Goal: Task Accomplishment & Management: Complete application form

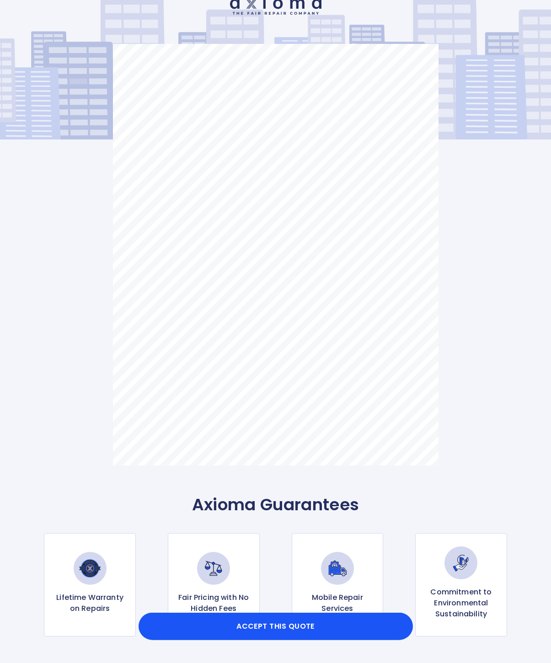
scroll to position [49, 0]
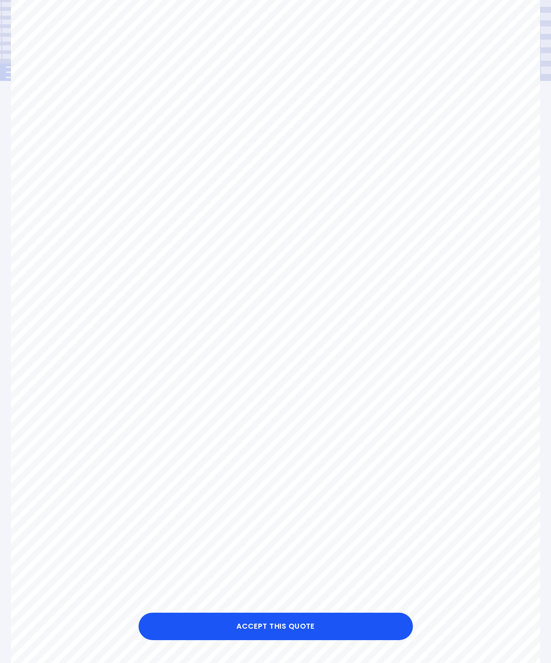
scroll to position [108, 0]
click at [348, 640] on button "Accept this Quote" at bounding box center [276, 626] width 274 height 27
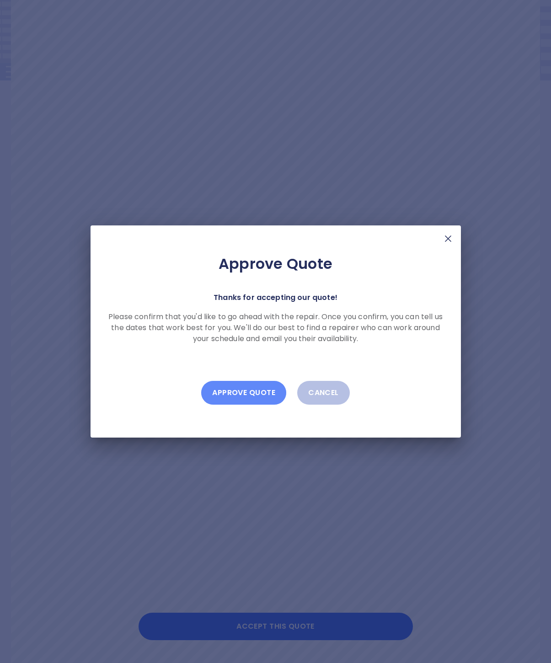
click at [257, 405] on button "Approve Quote" at bounding box center [243, 393] width 85 height 24
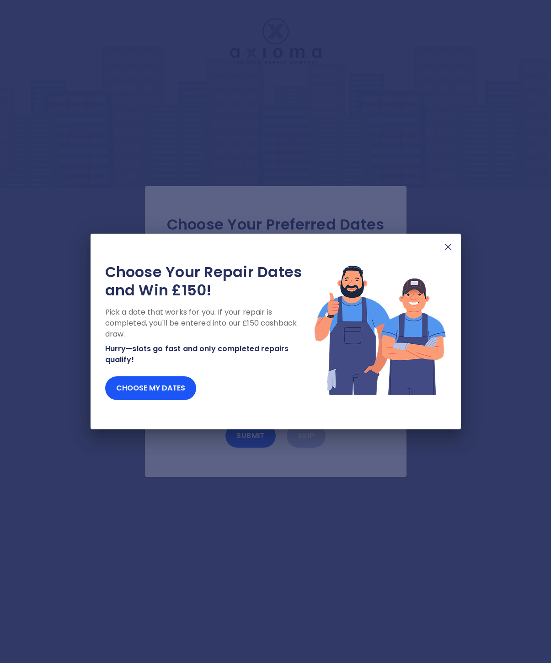
click at [172, 400] on button "Choose my dates" at bounding box center [150, 388] width 91 height 24
click at [166, 400] on button "Choose my dates" at bounding box center [150, 388] width 91 height 24
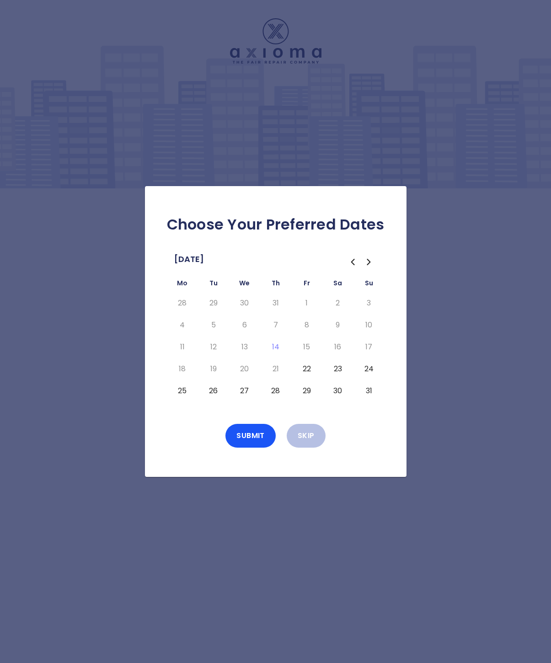
click at [279, 398] on button "28" at bounding box center [276, 391] width 16 height 15
click at [261, 448] on button "Submit" at bounding box center [250, 436] width 50 height 24
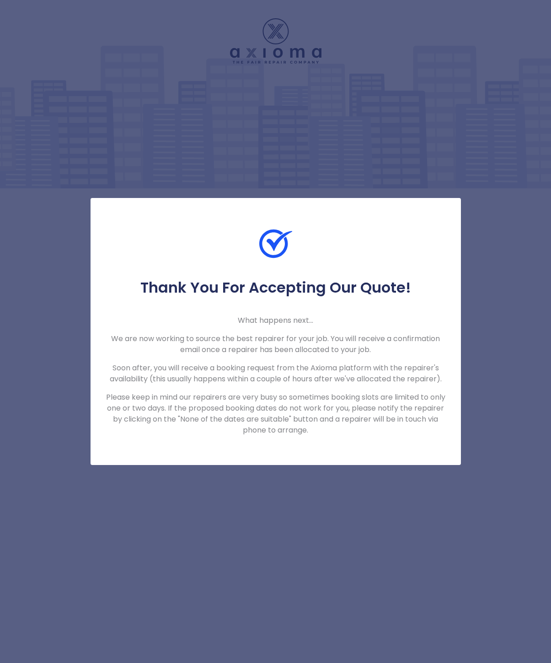
scroll to position [48, 0]
